Goal: Entertainment & Leisure: Consume media (video, audio)

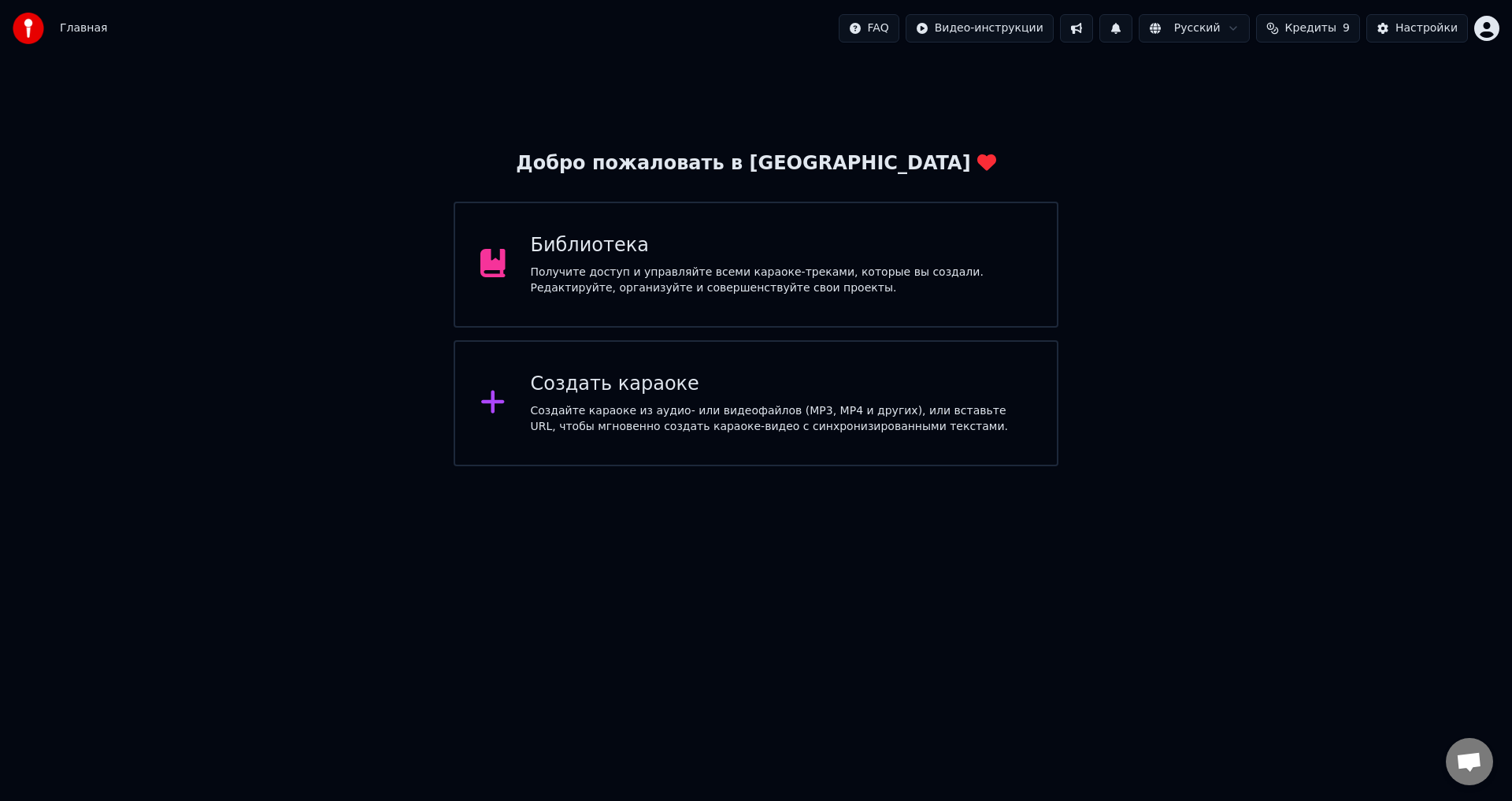
click at [956, 271] on div "Получите доступ и управляйте всеми караоке-треками, которые вы создали. Редакти…" at bounding box center [782, 281] width 502 height 32
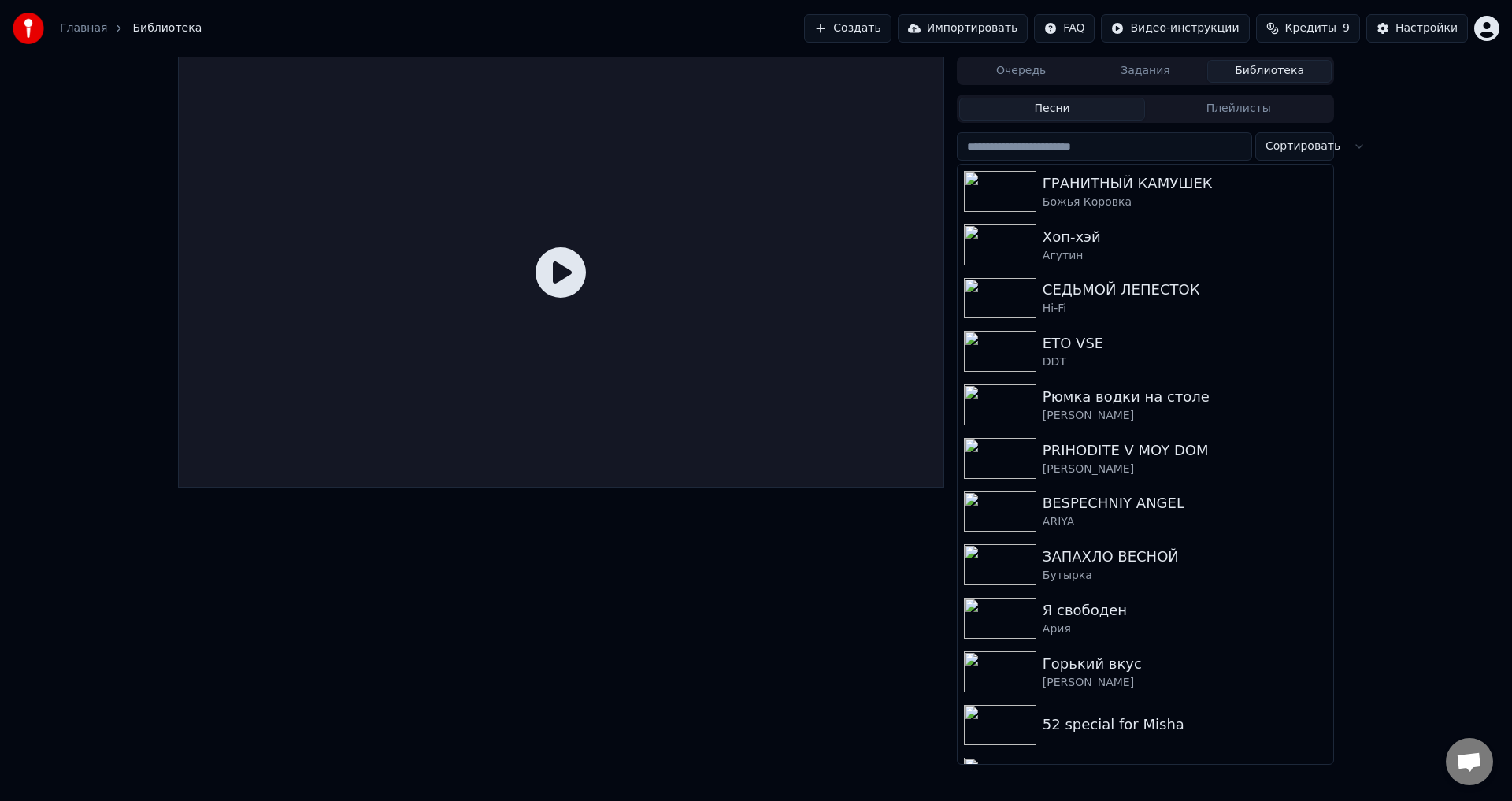
click at [1147, 199] on div "Божья Коровка" at bounding box center [1185, 202] width 284 height 16
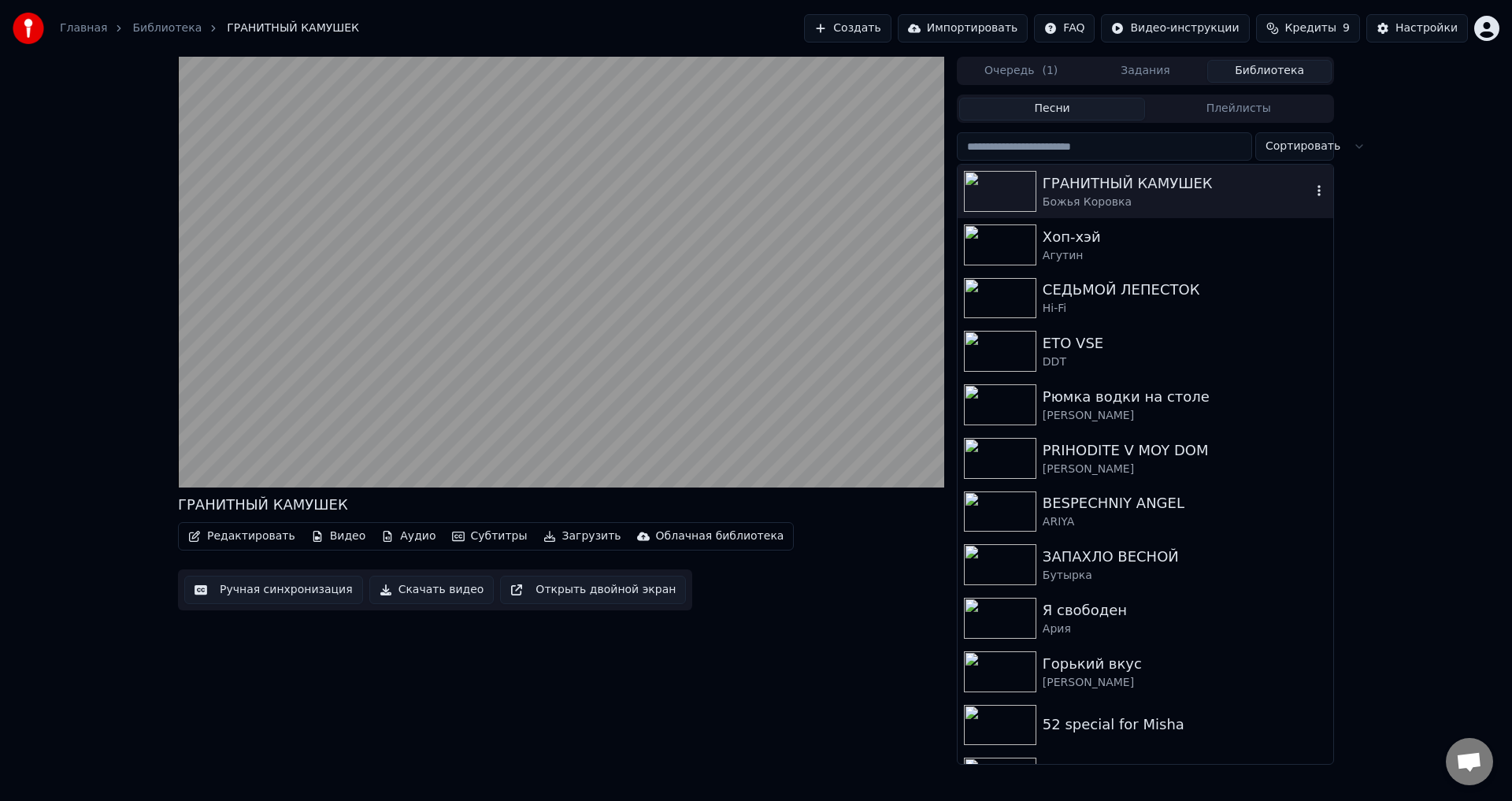
click at [1179, 405] on div "Рюмка водки на столе" at bounding box center [1185, 397] width 284 height 22
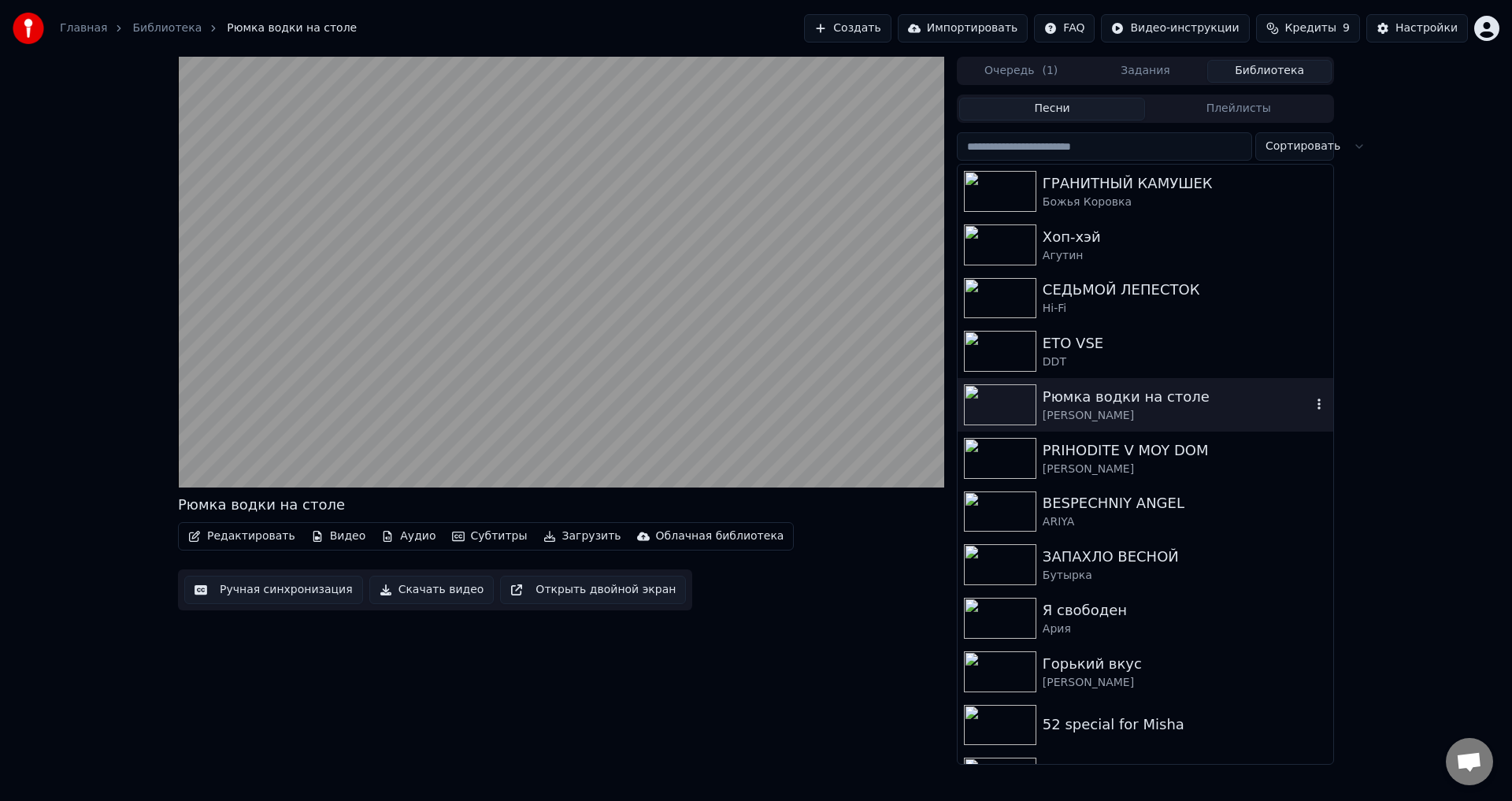
click at [479, 398] on video at bounding box center [560, 271] width 766 height 430
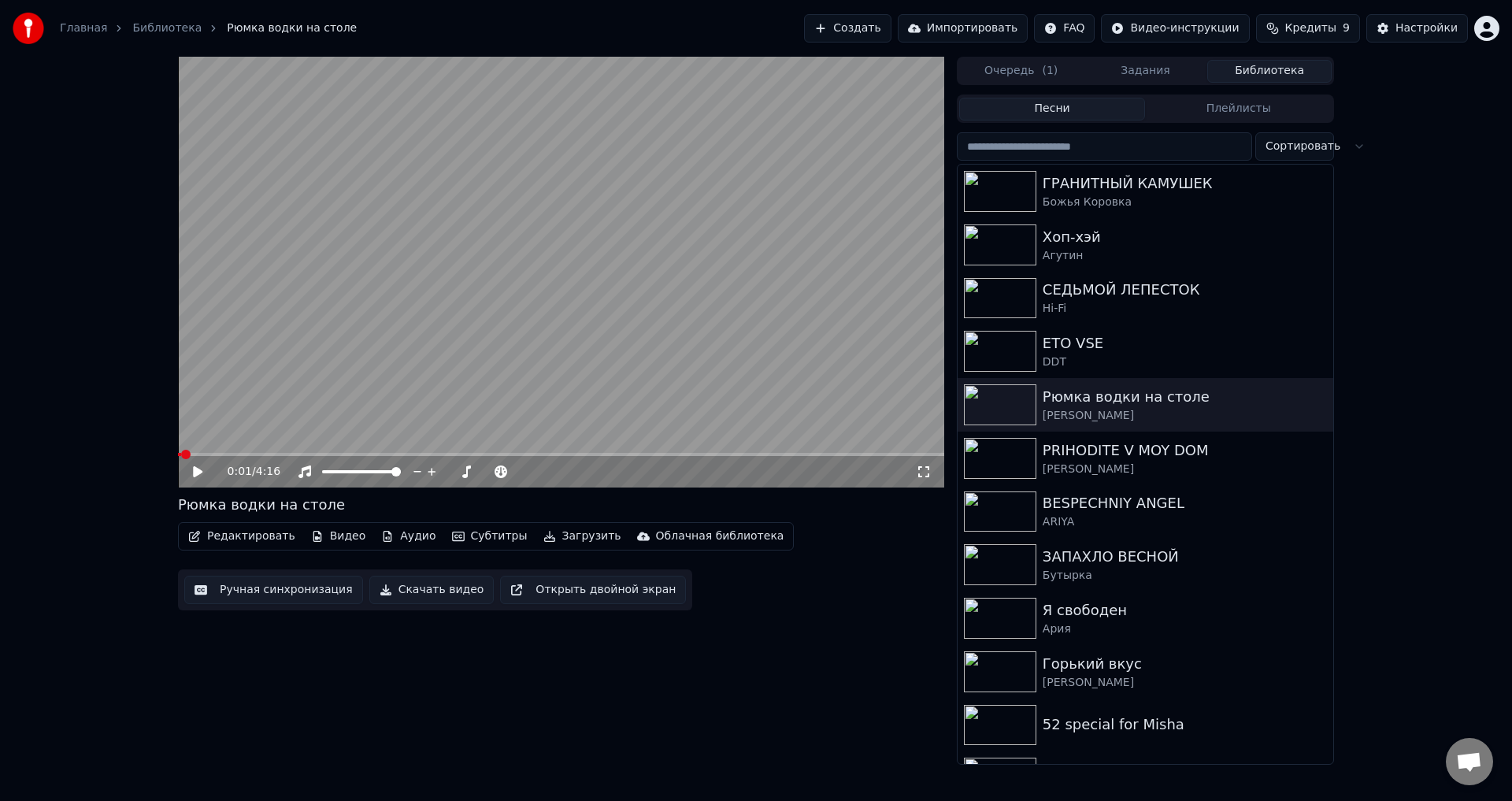
click at [272, 428] on video at bounding box center [560, 271] width 766 height 430
click at [430, 374] on video at bounding box center [560, 271] width 766 height 430
click at [426, 378] on video at bounding box center [560, 271] width 766 height 430
click at [393, 395] on video at bounding box center [560, 271] width 766 height 430
click at [393, 407] on video at bounding box center [560, 271] width 766 height 430
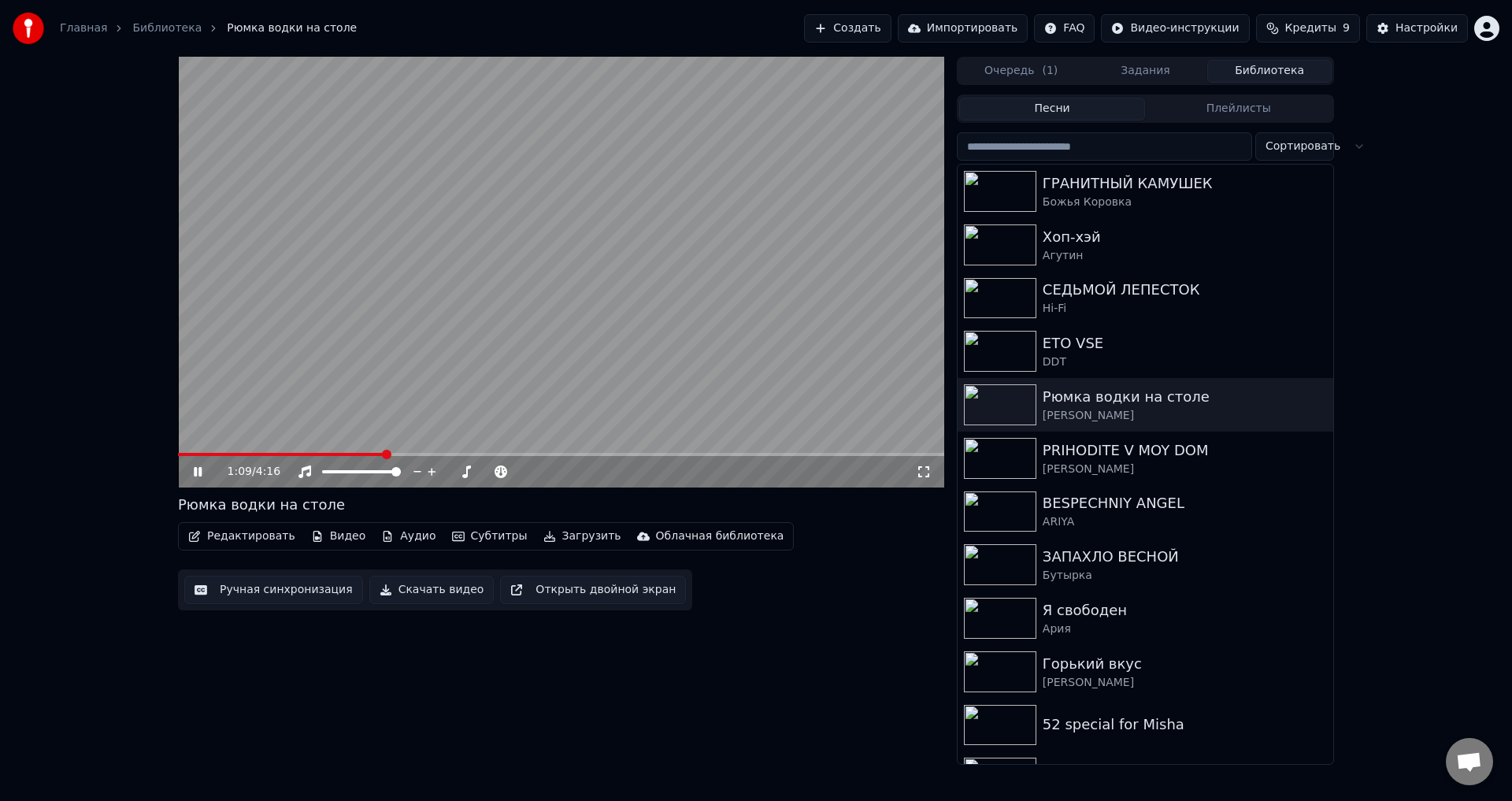
click at [426, 404] on video at bounding box center [560, 271] width 766 height 430
click at [417, 414] on video at bounding box center [560, 271] width 766 height 430
click at [440, 410] on video at bounding box center [560, 271] width 766 height 430
click at [458, 411] on video at bounding box center [560, 271] width 766 height 430
click at [647, 364] on video at bounding box center [560, 271] width 766 height 430
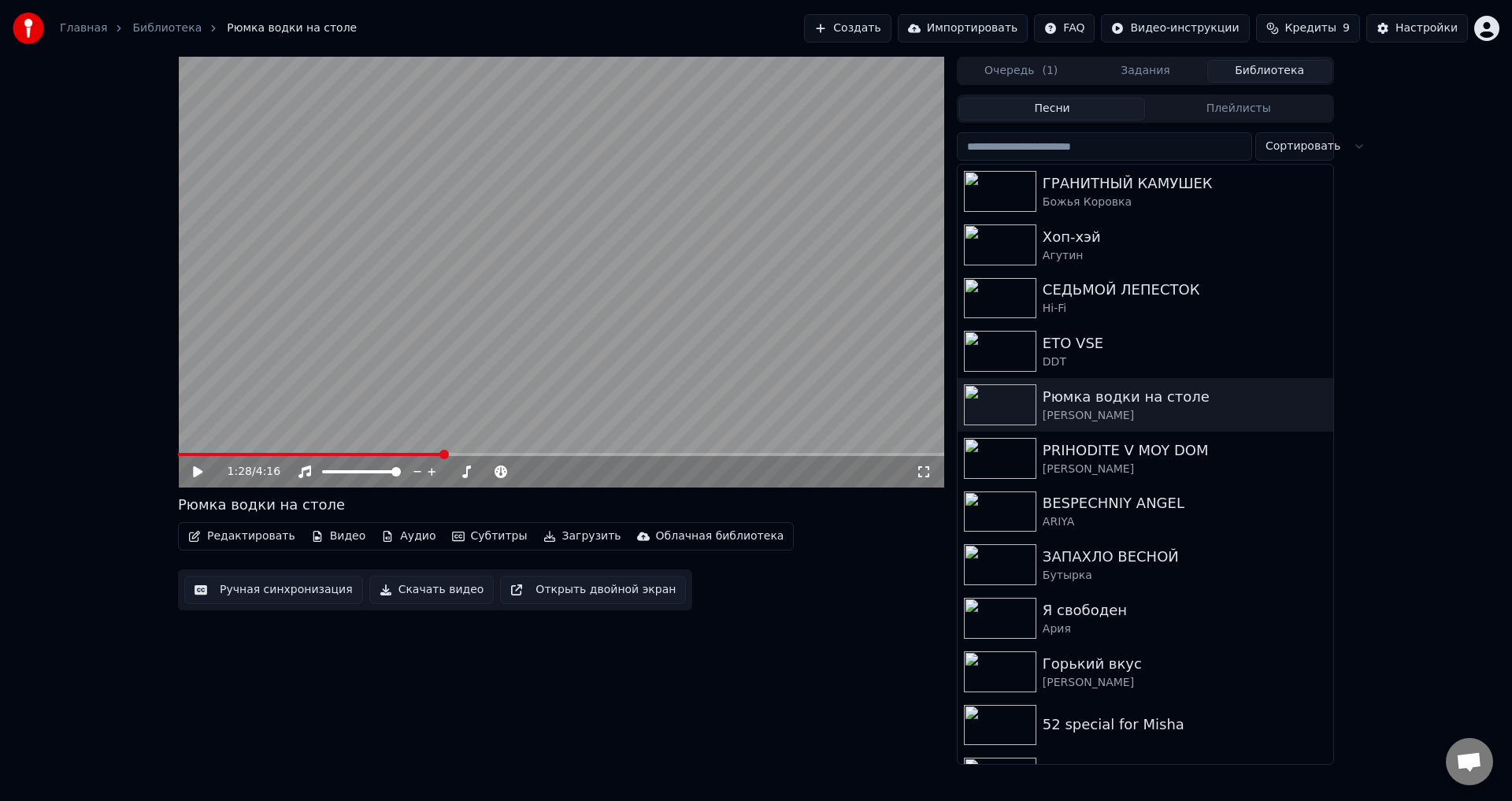
click at [926, 478] on icon at bounding box center [923, 472] width 16 height 13
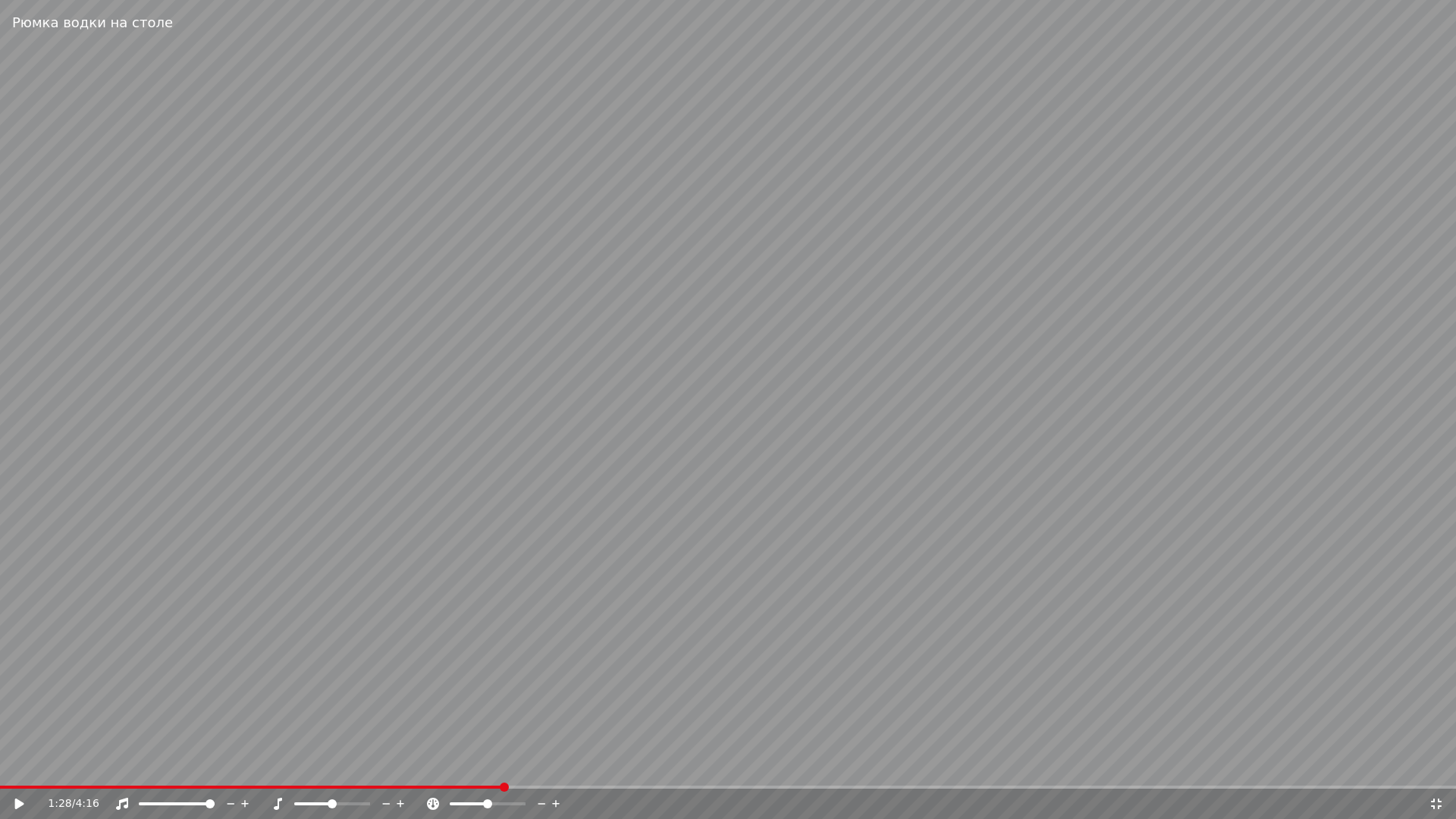
click at [1216, 628] on video at bounding box center [728, 409] width 1456 height 819
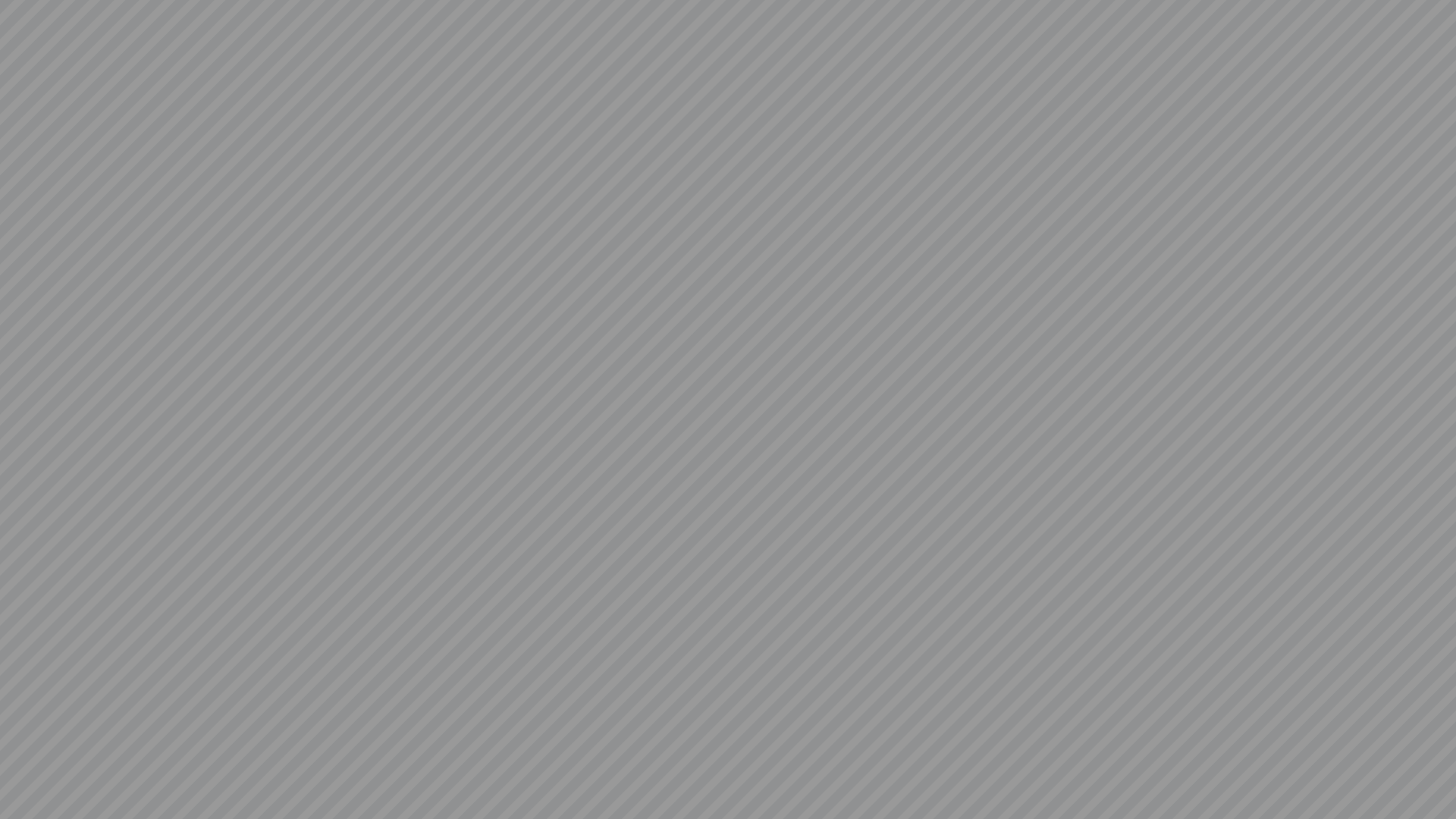
click at [772, 608] on video at bounding box center [728, 409] width 1456 height 819
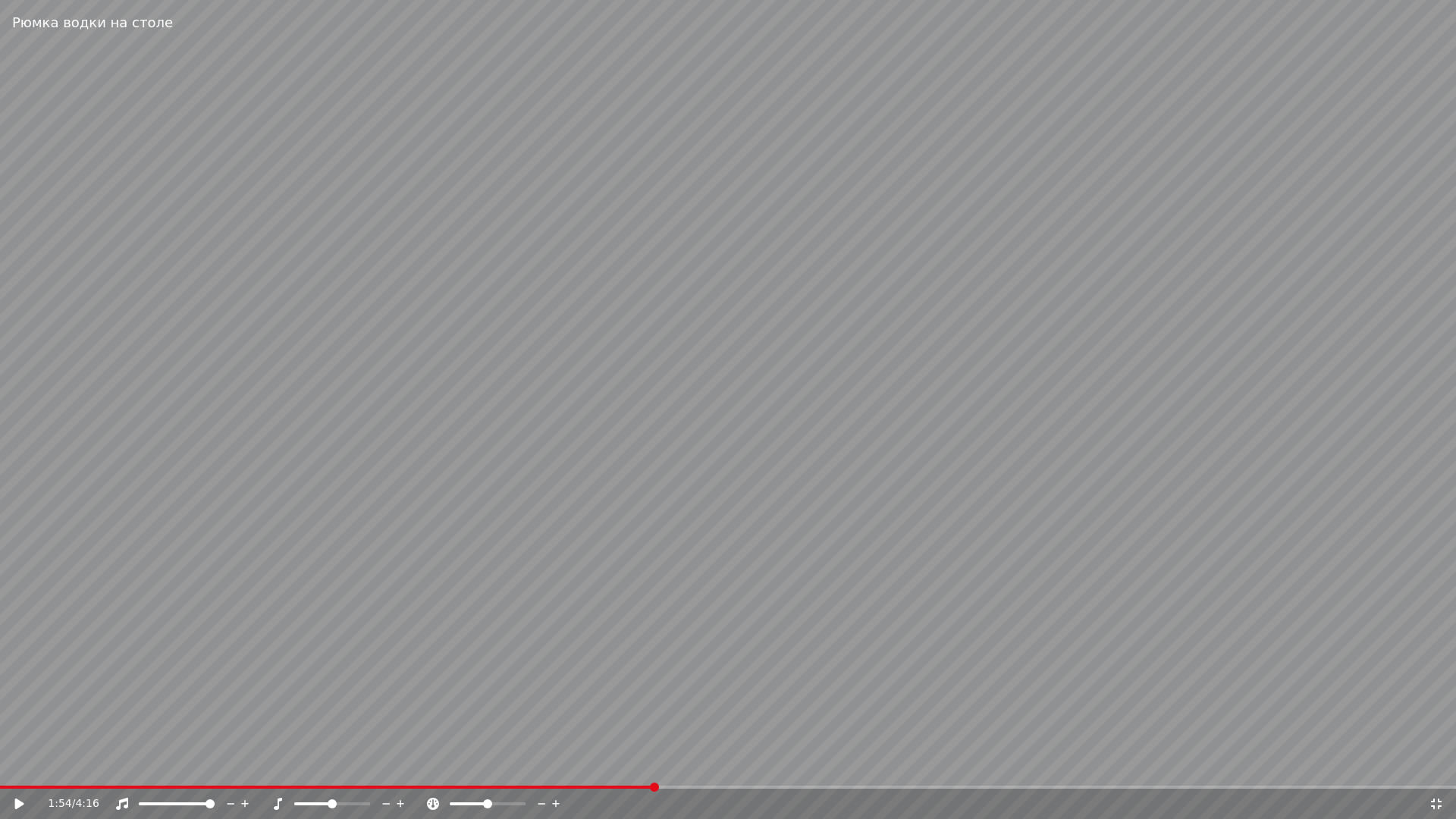
click at [25, 771] on video at bounding box center [728, 409] width 1456 height 819
click at [15, 771] on span at bounding box center [328, 787] width 655 height 3
click at [17, 771] on span at bounding box center [21, 787] width 9 height 9
click at [0, 771] on video at bounding box center [728, 409] width 1456 height 819
click at [11, 771] on div "0:02 / 4:16" at bounding box center [728, 804] width 1456 height 30
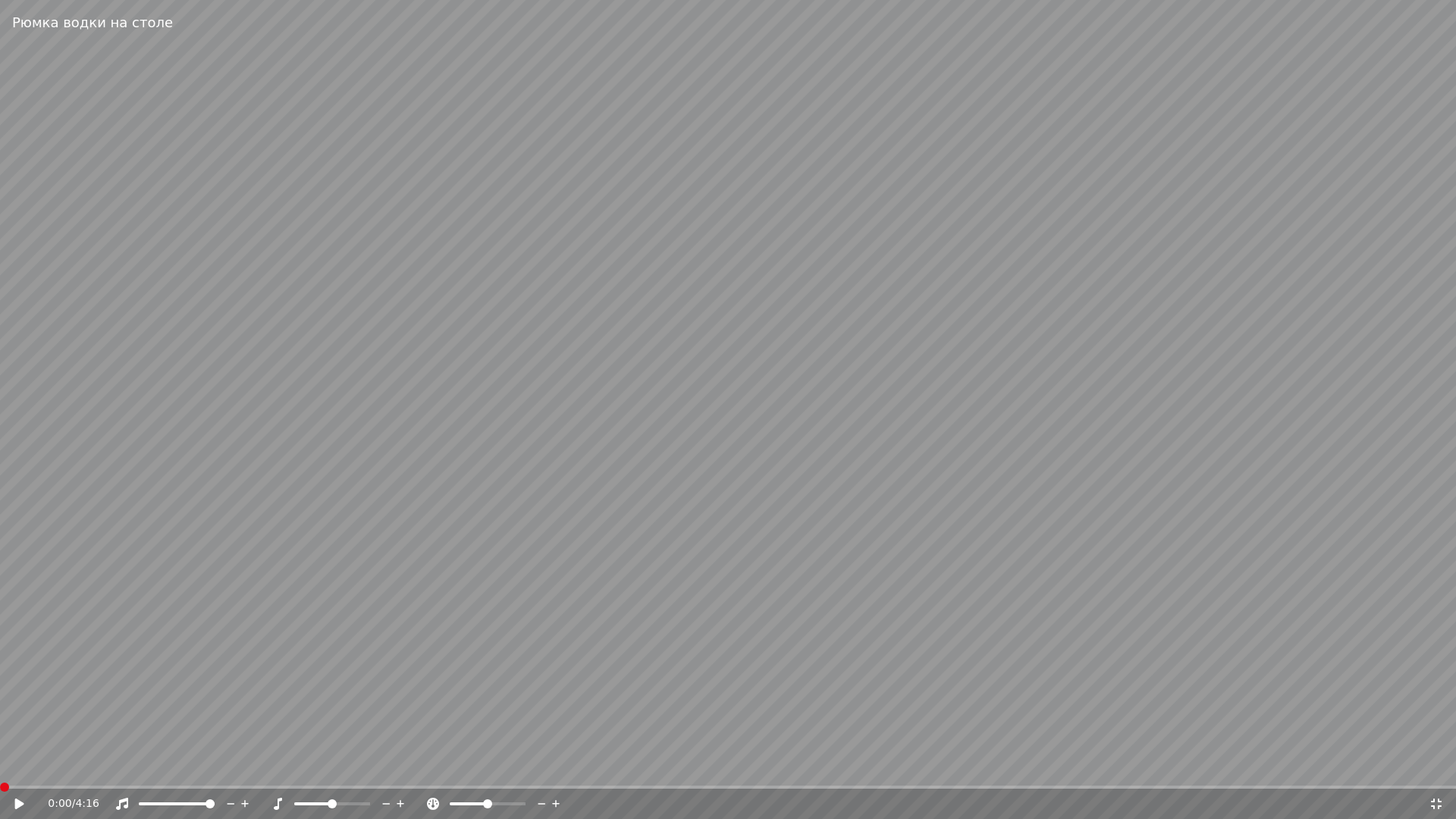
click at [4, 771] on span at bounding box center [4, 787] width 9 height 9
click at [529, 516] on video at bounding box center [728, 409] width 1456 height 819
click at [435, 591] on video at bounding box center [728, 409] width 1456 height 819
click at [1445, 771] on div "0:01 / 4:16" at bounding box center [728, 804] width 1443 height 15
click at [1432, 771] on icon at bounding box center [1436, 804] width 11 height 11
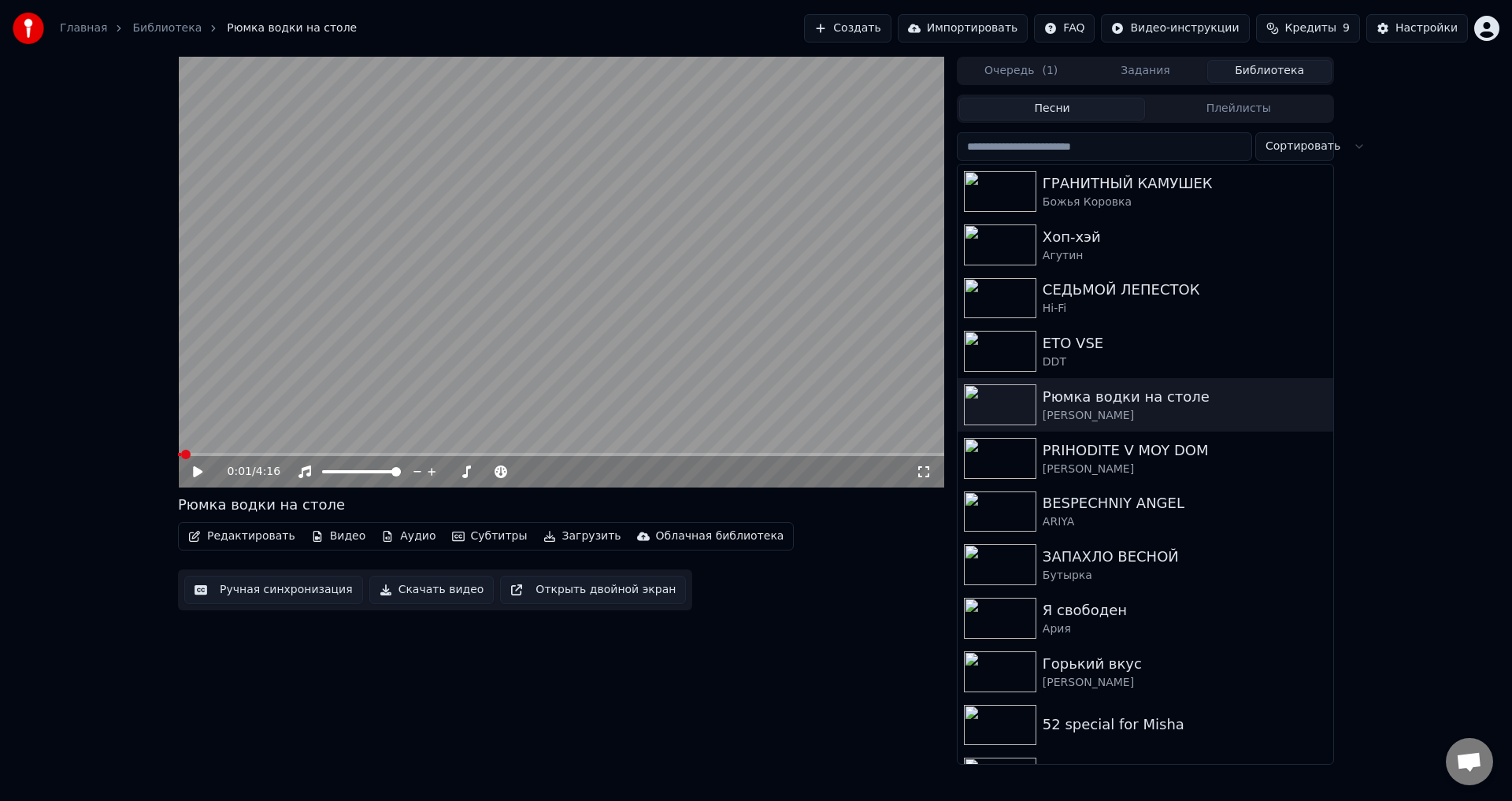
click at [927, 478] on icon at bounding box center [923, 472] width 16 height 13
